Goal: Transaction & Acquisition: Obtain resource

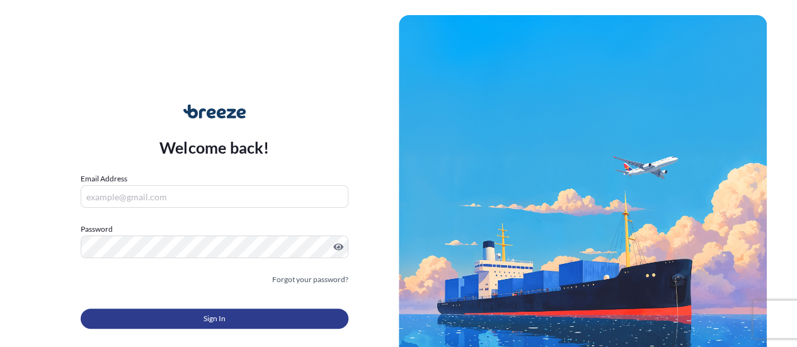
type input "[DOMAIN_NAME][EMAIL_ADDRESS][DOMAIN_NAME]"
click at [207, 314] on span "Sign In" at bounding box center [215, 319] width 22 height 13
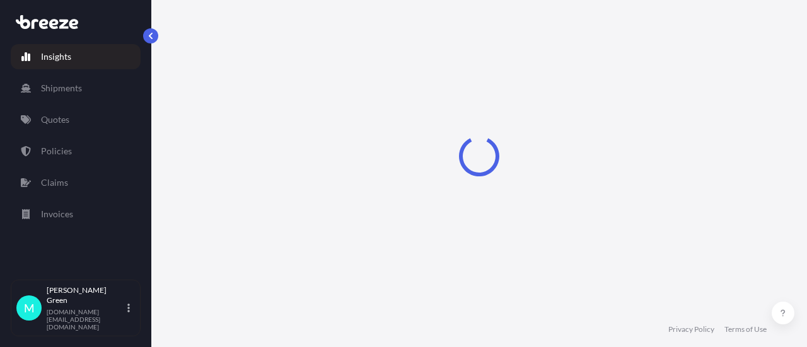
select select "2025"
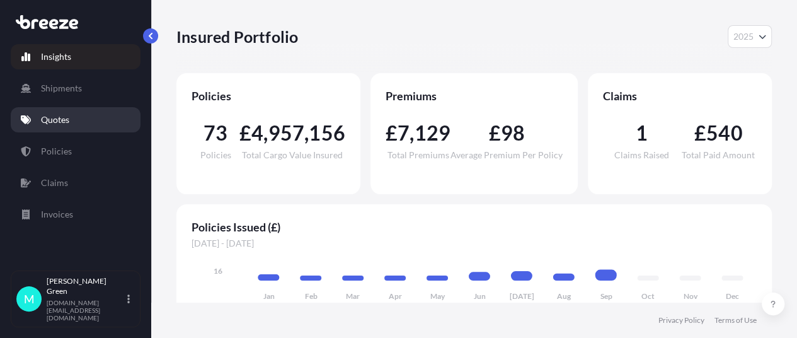
click at [45, 117] on p "Quotes" at bounding box center [55, 119] width 28 height 13
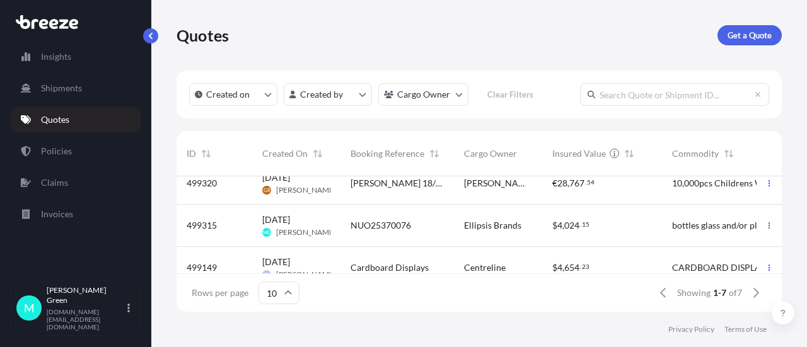
scroll to position [126, 0]
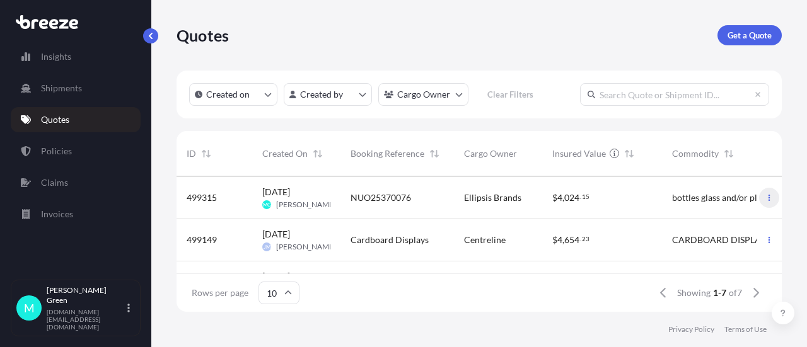
click at [765, 199] on icon "button" at bounding box center [769, 198] width 8 height 8
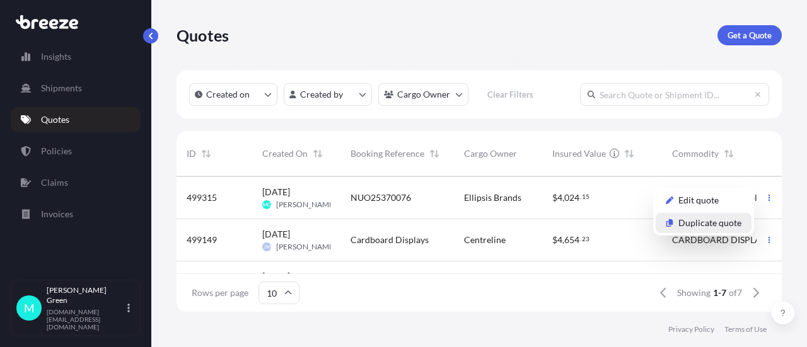
click at [704, 226] on p "Duplicate quote" at bounding box center [709, 223] width 63 height 13
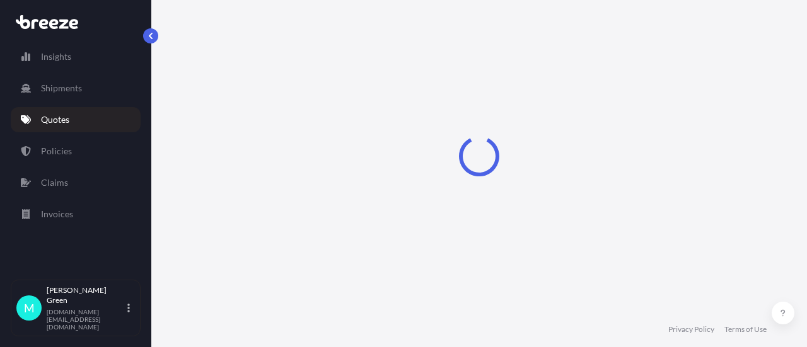
scroll to position [20, 0]
select select "Road"
select select "Air"
select select "Road"
select select "1"
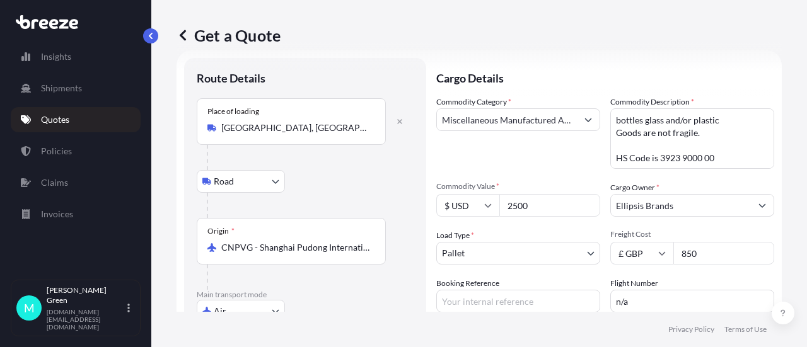
click at [517, 205] on input "2500" at bounding box center [549, 205] width 101 height 23
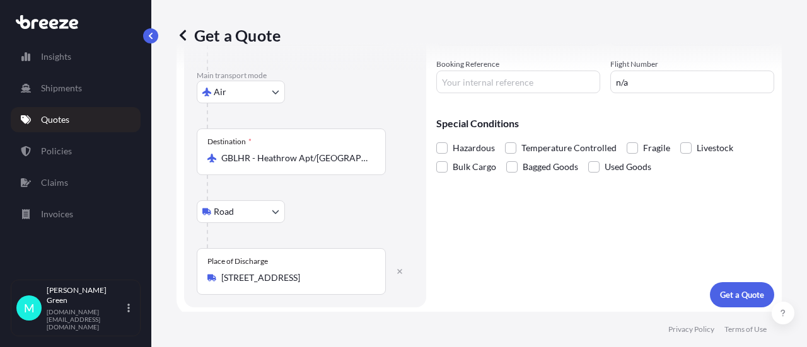
scroll to position [241, 0]
type input "2200"
click at [735, 292] on p "Get a Quote" at bounding box center [742, 293] width 44 height 13
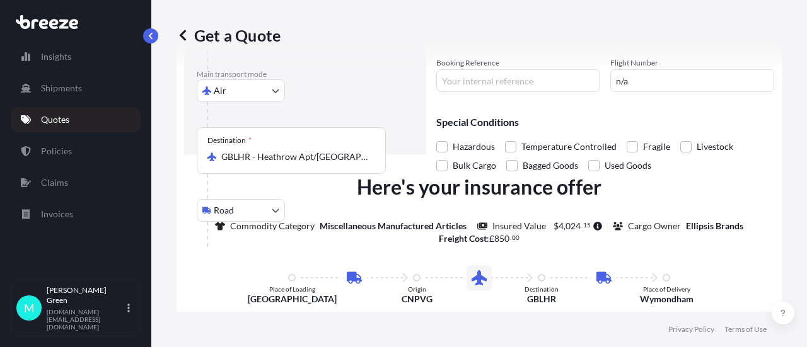
scroll to position [332, 0]
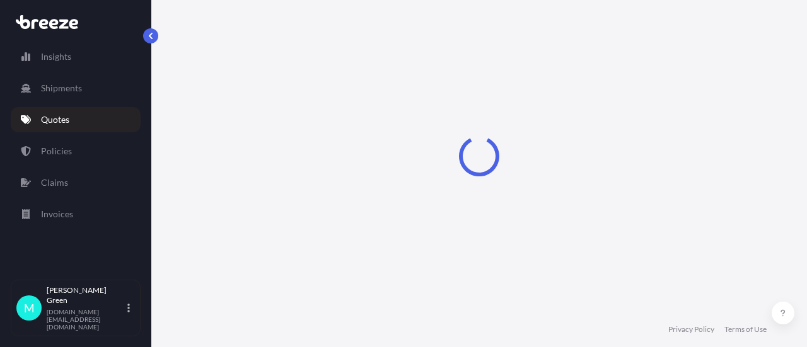
select select "Road"
select select "Air"
select select "Road"
select select "1"
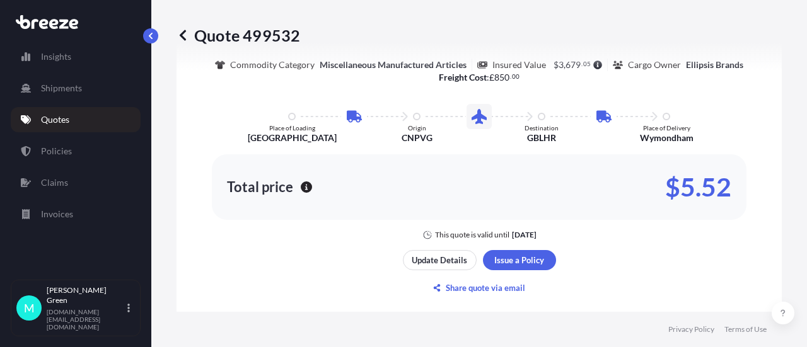
scroll to position [819, 0]
